Goal: Task Accomplishment & Management: Use online tool/utility

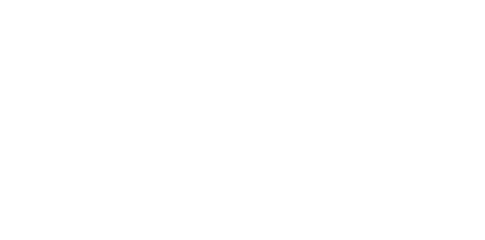
scroll to position [921, 0]
click at [405, 41] on button "Close" at bounding box center [391, 42] width 28 height 12
click at [100, 117] on button "Linked Orders" at bounding box center [64, 123] width 72 height 19
click at [70, 103] on div "Tracking" at bounding box center [59, 104] width 21 height 7
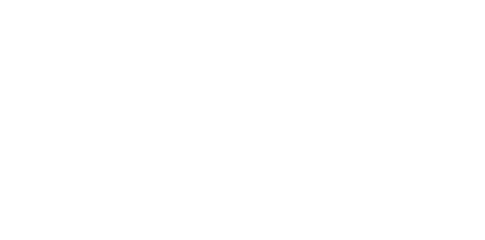
click at [315, 217] on button "button" at bounding box center [309, 213] width 9 height 9
click at [187, 95] on input "text" at bounding box center [187, 97] width 2 height 8
type input "mi"
click at [239, 122] on button "Clock On" at bounding box center [219, 120] width 42 height 12
